Goal: Transaction & Acquisition: Purchase product/service

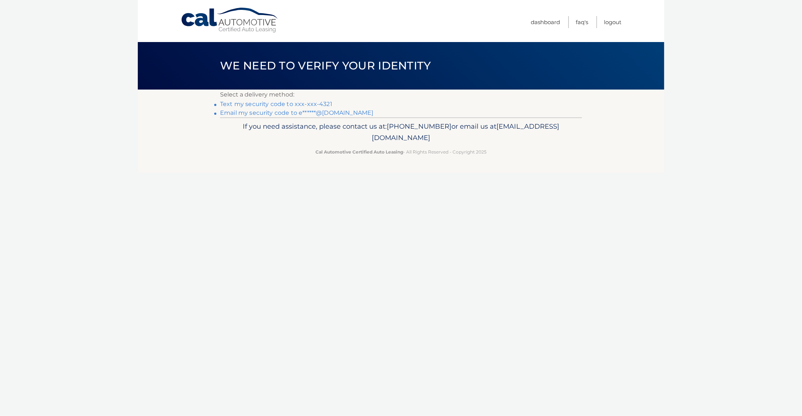
click at [259, 103] on link "Text my security code to xxx-xxx-4321" at bounding box center [276, 104] width 112 height 7
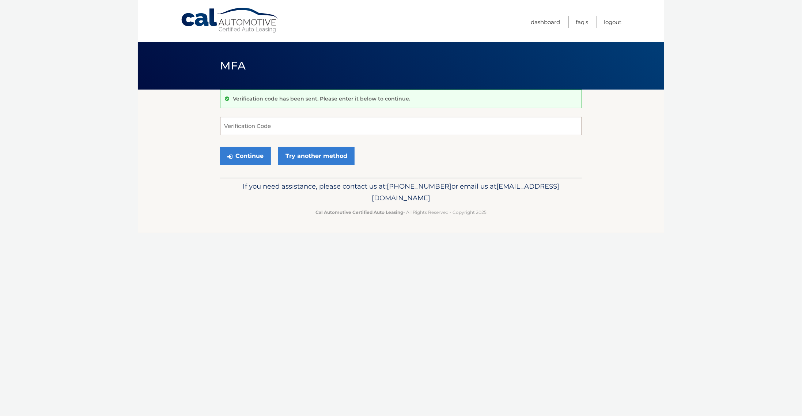
click at [303, 127] on input "Verification Code" at bounding box center [401, 126] width 362 height 18
type input "240338"
click at [220, 147] on button "Continue" at bounding box center [245, 156] width 51 height 18
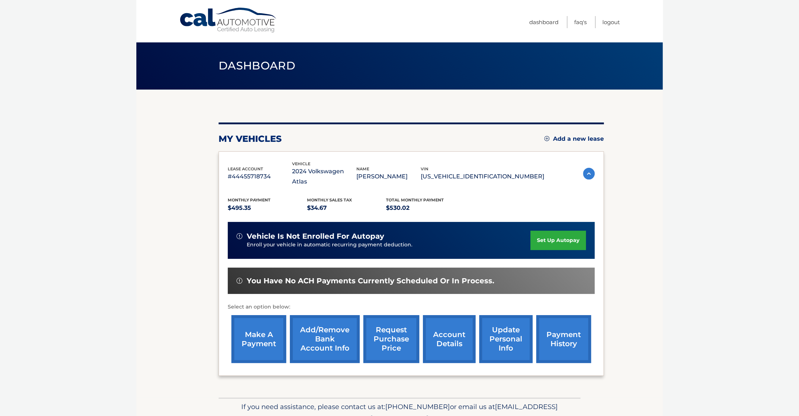
click at [403, 203] on p "$530.02" at bounding box center [425, 208] width 79 height 10
click at [166, 345] on section "my vehicles Add a new lease lease account #44455718734 vehicle 2024 Volkswagen …" at bounding box center [399, 244] width 527 height 308
click at [263, 329] on link "make a payment" at bounding box center [258, 339] width 55 height 48
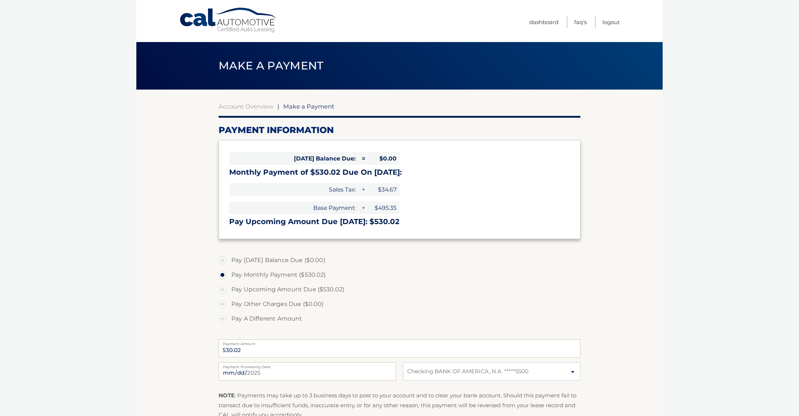
select select "NWEwMjNjZGMtNDM4OC00NDAzLTkzZTEtZDNmODFhZDQ2NDY4"
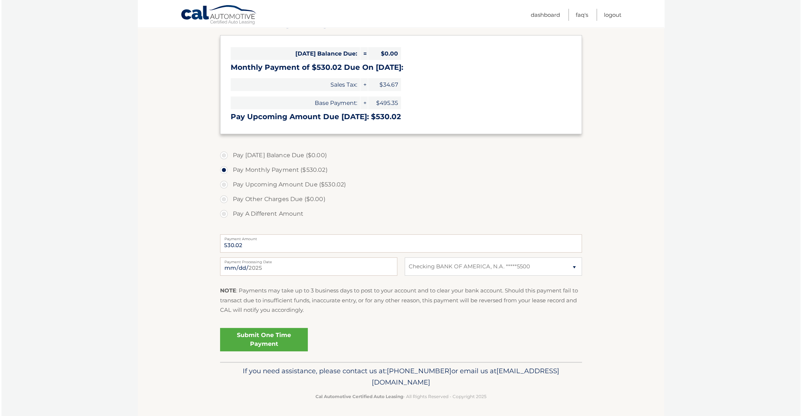
scroll to position [106, 0]
click at [268, 340] on link "Submit One Time Payment" at bounding box center [263, 338] width 88 height 23
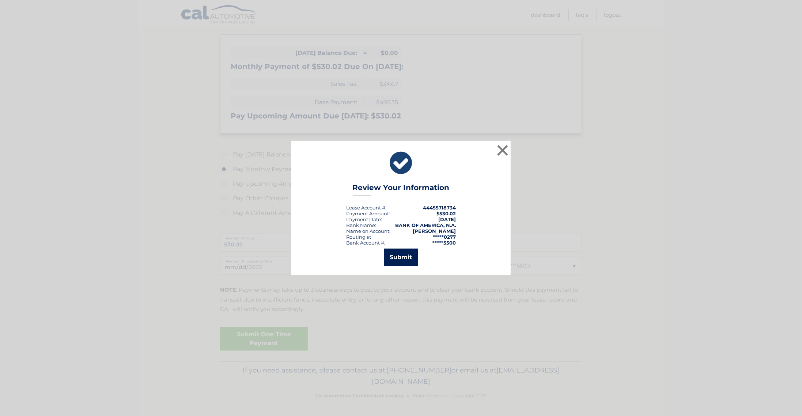
click at [403, 259] on button "Submit" at bounding box center [401, 258] width 34 height 18
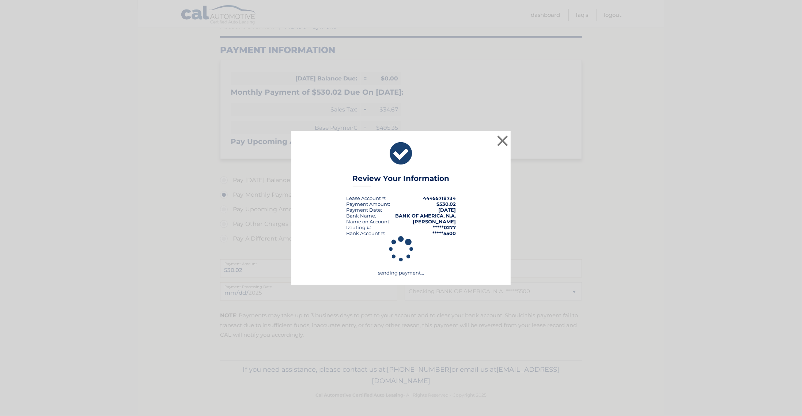
scroll to position [79, 0]
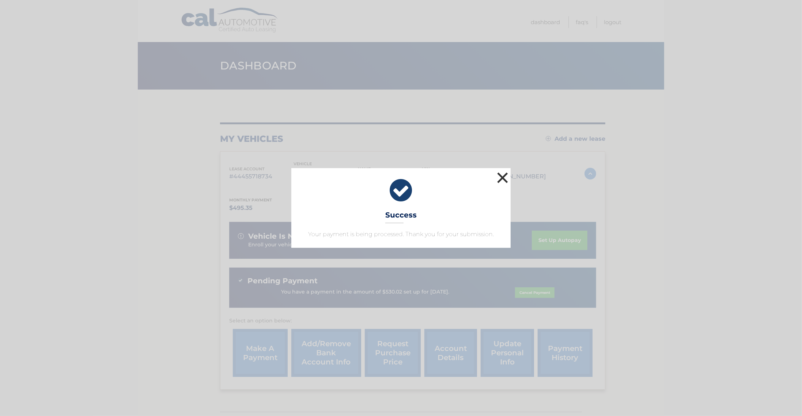
click at [505, 177] on button "×" at bounding box center [502, 177] width 15 height 15
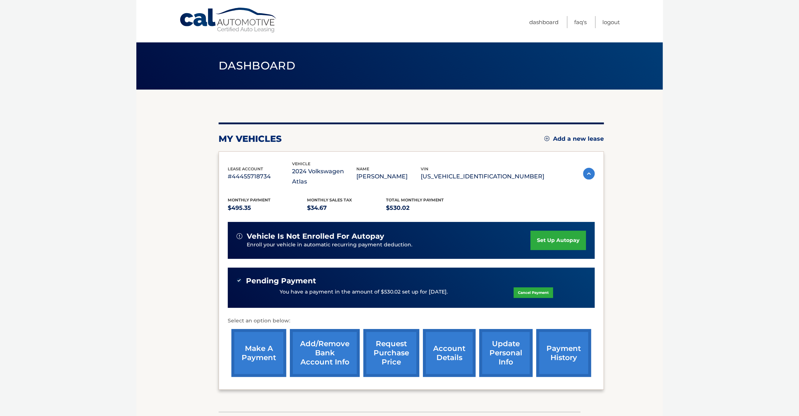
click at [357, 288] on p "You have a payment in the amount of $530.02 set up for [DATE]." at bounding box center [364, 292] width 168 height 8
click at [471, 285] on div "You have a payment in the amount of $530.02 set up for [DATE]. Cancel Payment" at bounding box center [412, 292] width 350 height 14
click at [419, 288] on p "You have a payment in the amount of $530.02 set up for [DATE]." at bounding box center [364, 292] width 168 height 8
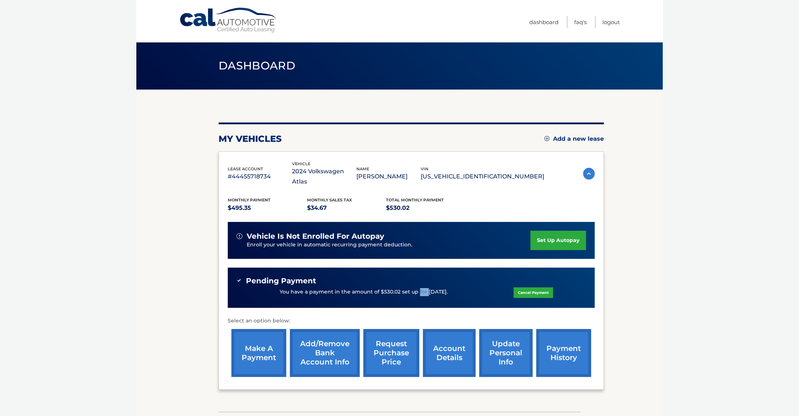
click at [419, 288] on p "You have a payment in the amount of $530.02 set up for [DATE]." at bounding box center [364, 292] width 168 height 8
click at [461, 291] on div "Pending Payment You have a payment in the amount of $530.02 set up for [DATE]. …" at bounding box center [411, 288] width 367 height 41
click at [385, 288] on p "You have a payment in the amount of $530.02 set up for [DATE]." at bounding box center [364, 292] width 168 height 8
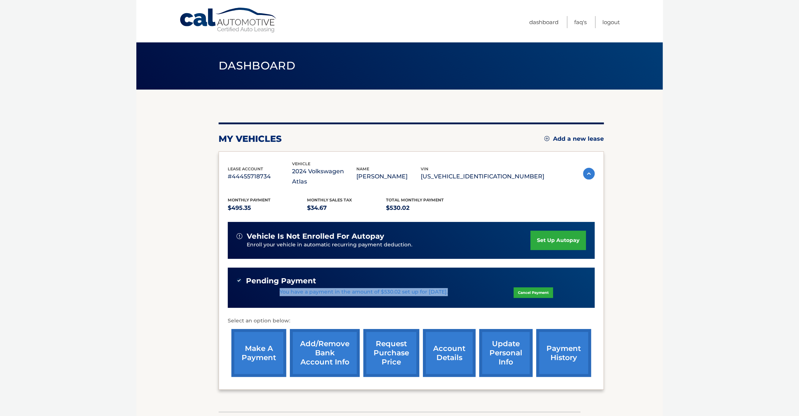
click at [385, 288] on p "You have a payment in the amount of $530.02 set up for [DATE]." at bounding box center [364, 292] width 168 height 8
click at [389, 287] on div "You have a payment in the amount of $530.02 set up for [DATE]. Cancel Payment" at bounding box center [412, 292] width 350 height 14
click at [385, 289] on div "Pending Payment You have a payment in the amount of $530.02 set up for [DATE]. …" at bounding box center [411, 288] width 367 height 41
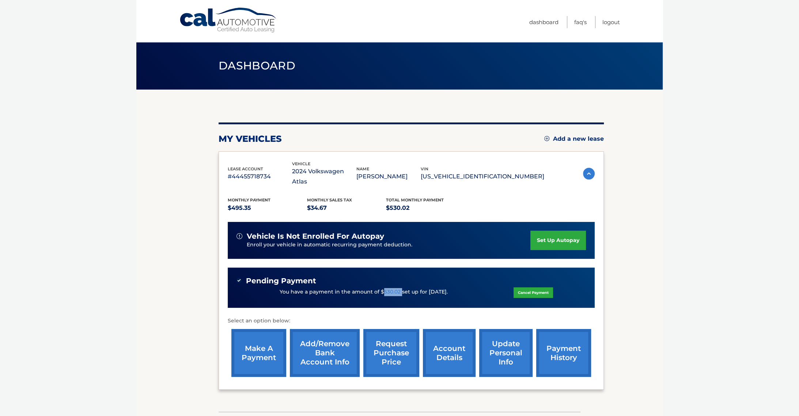
click at [385, 289] on div "Pending Payment You have a payment in the amount of $530.02 set up for [DATE]. …" at bounding box center [411, 288] width 367 height 41
click at [660, 308] on section "my vehicles Add a new lease lease account #44455718734 vehicle 2024 Volkswagen …" at bounding box center [399, 251] width 527 height 322
click at [328, 288] on p "You have a payment in the amount of $530.02 set up for [DATE]." at bounding box center [364, 292] width 168 height 8
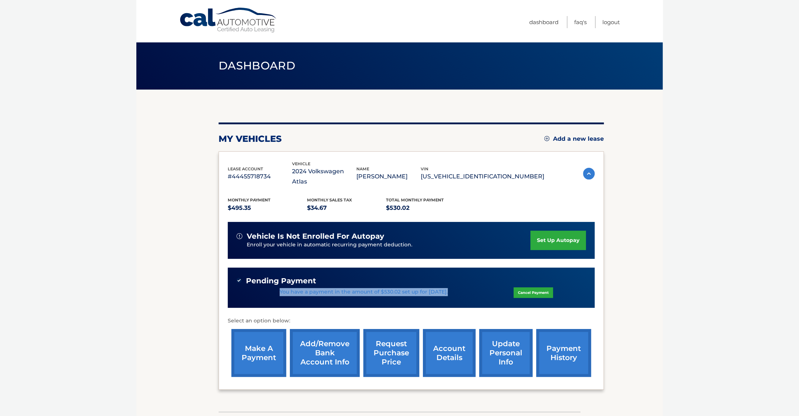
click at [328, 288] on p "You have a payment in the amount of $530.02 set up for [DATE]." at bounding box center [364, 292] width 168 height 8
click at [485, 295] on div "Pending Payment You have a payment in the amount of $530.02 set up for [DATE]. …" at bounding box center [411, 288] width 367 height 41
